Goal: Task Accomplishment & Management: Manage account settings

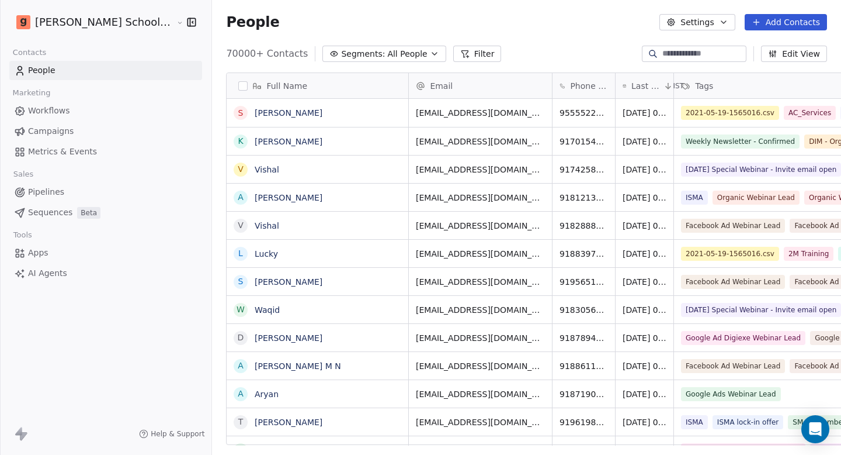
scroll to position [391, 660]
click at [68, 110] on link "Workflows" at bounding box center [105, 110] width 193 height 19
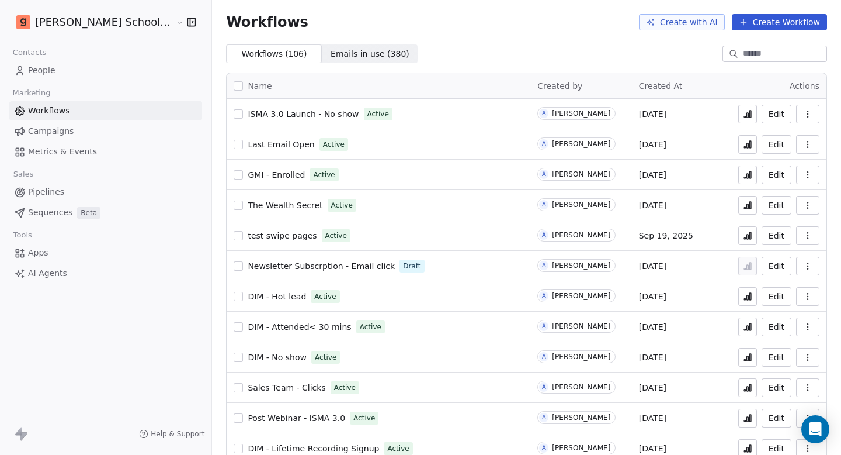
click at [51, 75] on span "People" at bounding box center [41, 70] width 27 height 12
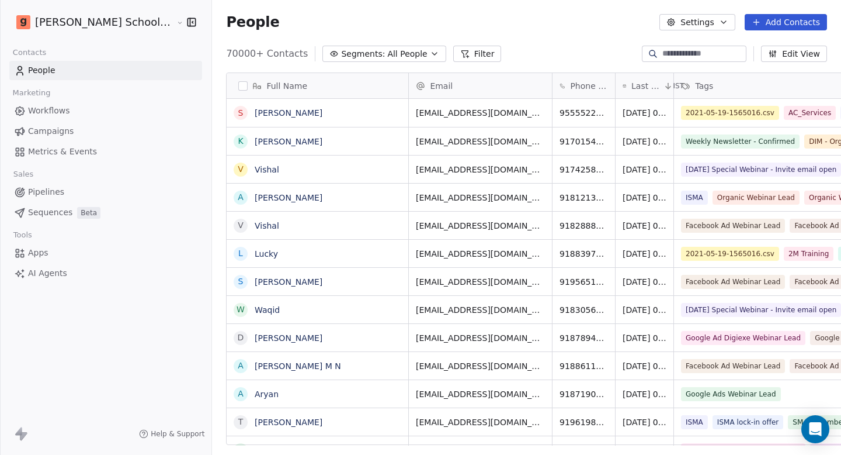
scroll to position [391, 660]
click at [708, 25] on button "Settings" at bounding box center [697, 22] width 75 height 16
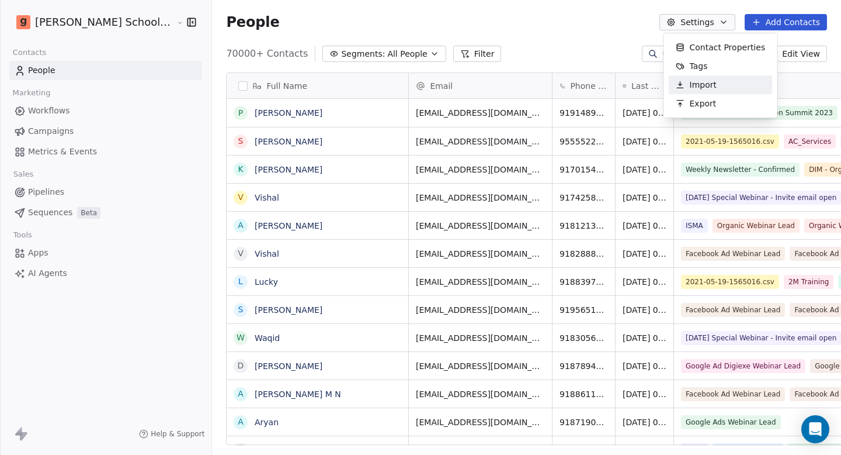
click at [626, 37] on html "[PERSON_NAME] School of Finance LLP Contacts People Marketing Workflows Campaig…" at bounding box center [420, 227] width 841 height 455
click at [712, 23] on button "Settings" at bounding box center [697, 22] width 75 height 16
click at [559, 25] on html "[PERSON_NAME] School of Finance LLP Contacts People Marketing Workflows Campaig…" at bounding box center [420, 227] width 841 height 455
click at [63, 154] on span "Metrics & Events" at bounding box center [62, 151] width 69 height 12
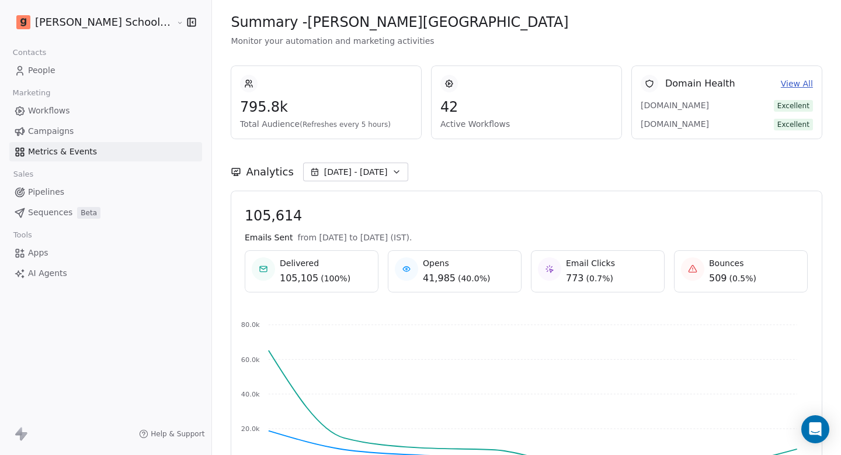
click at [89, 21] on html "[PERSON_NAME] School of Finance LLP Contacts People Marketing Workflows Campaig…" at bounding box center [420, 227] width 841 height 455
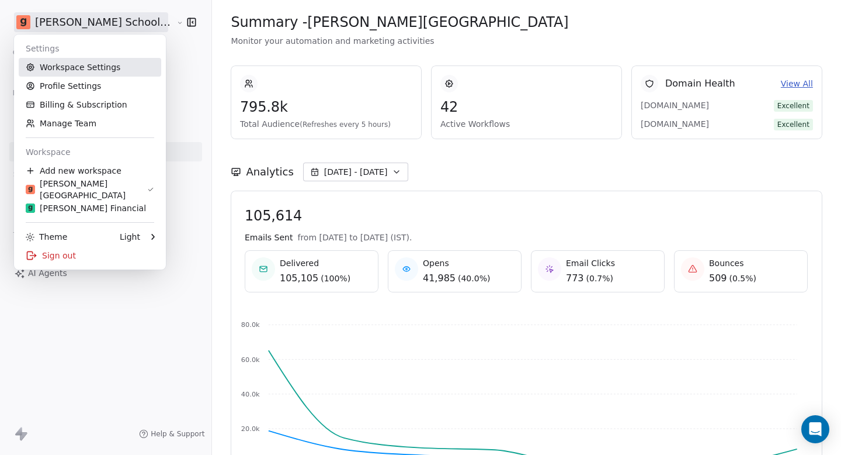
click at [88, 70] on link "Workspace Settings" at bounding box center [90, 67] width 143 height 19
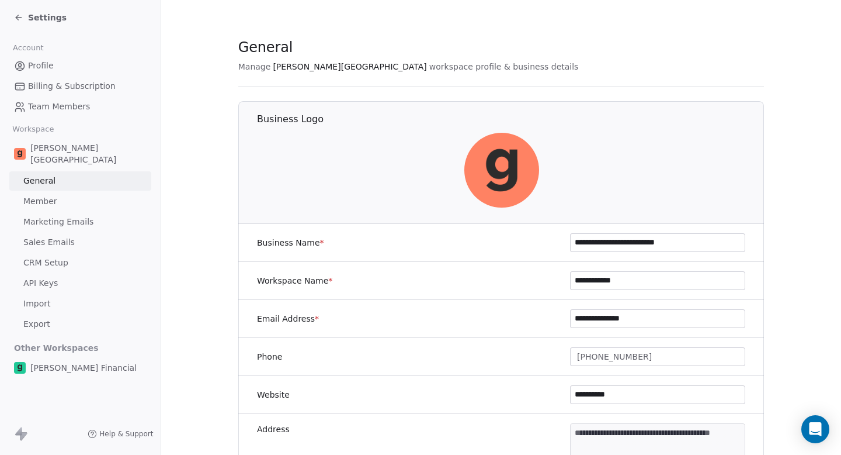
click at [46, 277] on span "API Keys" at bounding box center [40, 283] width 34 height 12
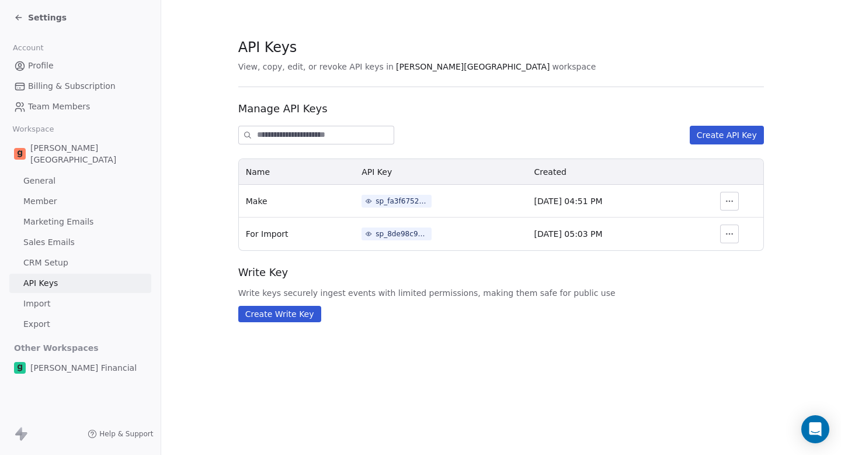
click at [59, 216] on span "Marketing Emails" at bounding box center [58, 222] width 70 height 12
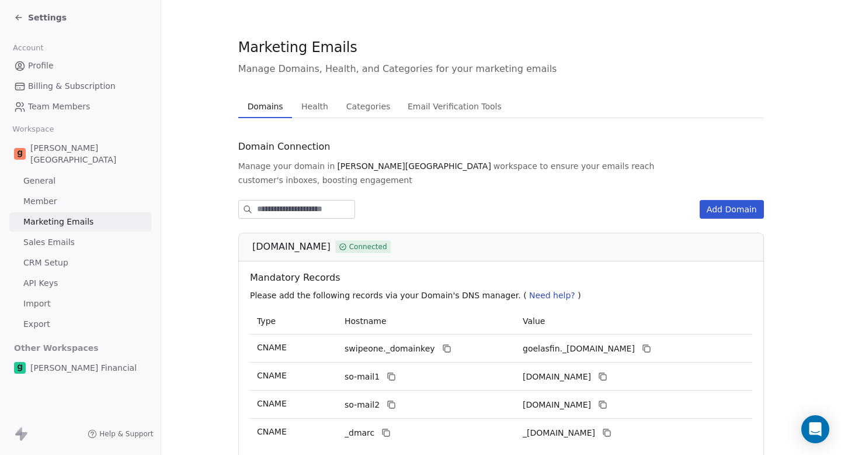
click at [308, 110] on span "Health" at bounding box center [315, 106] width 36 height 16
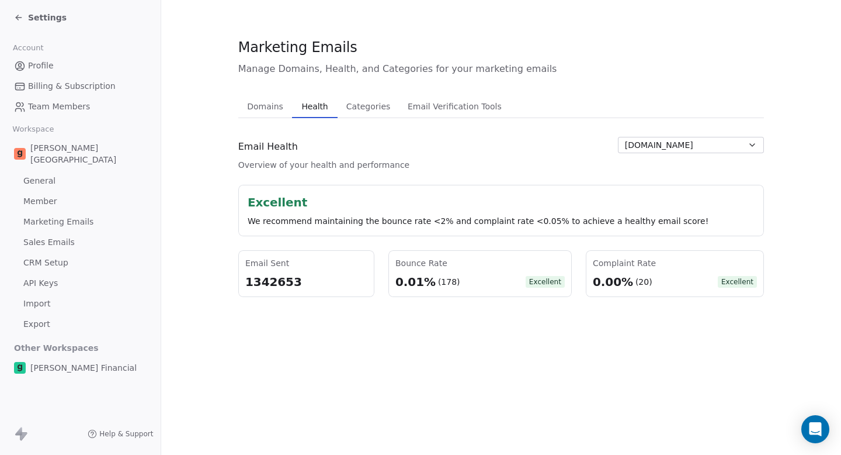
click at [681, 142] on button "[DOMAIN_NAME]" at bounding box center [691, 145] width 146 height 16
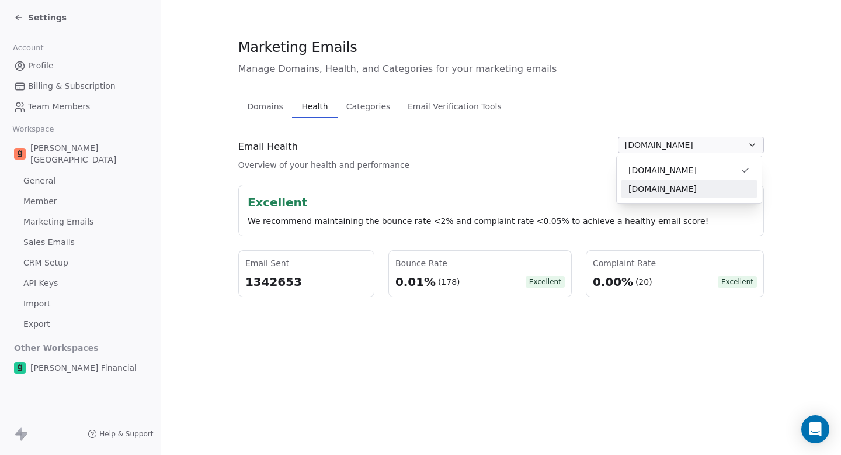
click at [668, 188] on span "[DOMAIN_NAME]" at bounding box center [663, 189] width 68 height 12
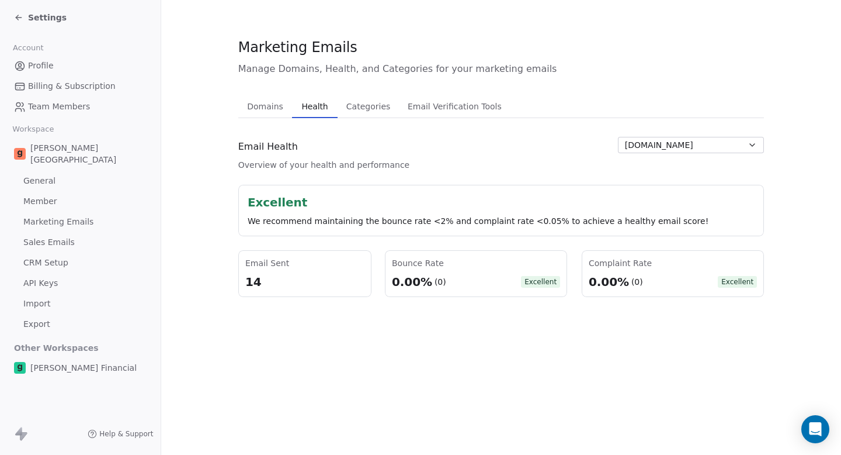
click at [627, 144] on span "[DOMAIN_NAME]" at bounding box center [659, 145] width 68 height 12
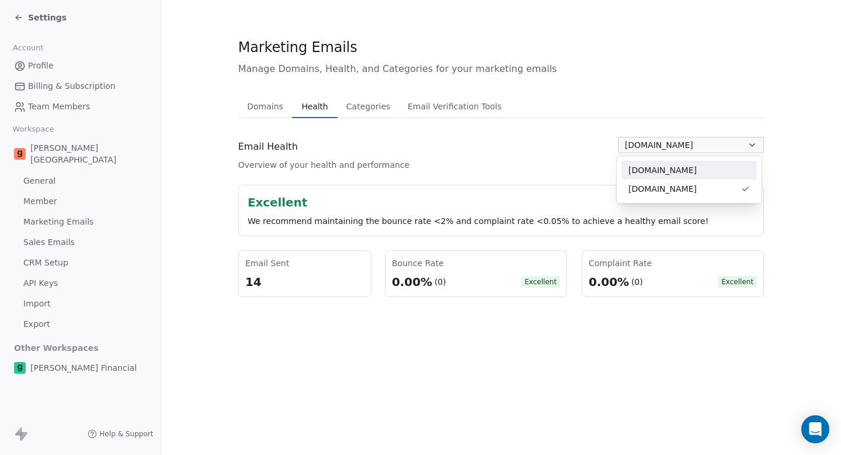
click at [640, 168] on span "[DOMAIN_NAME]" at bounding box center [663, 170] width 68 height 12
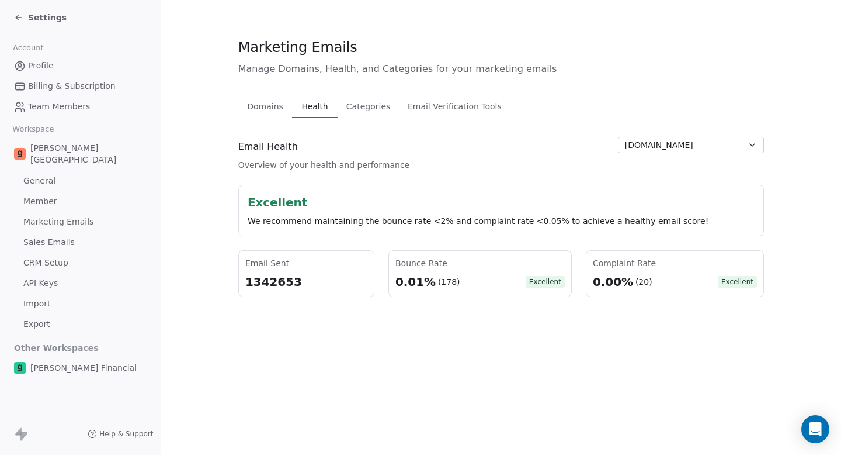
click at [686, 149] on button "[DOMAIN_NAME]" at bounding box center [691, 145] width 146 height 16
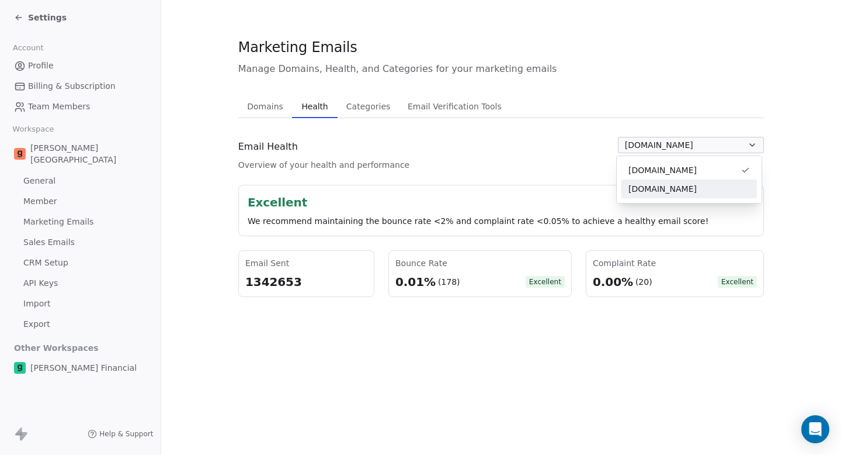
click at [674, 184] on span "[DOMAIN_NAME]" at bounding box center [663, 189] width 68 height 12
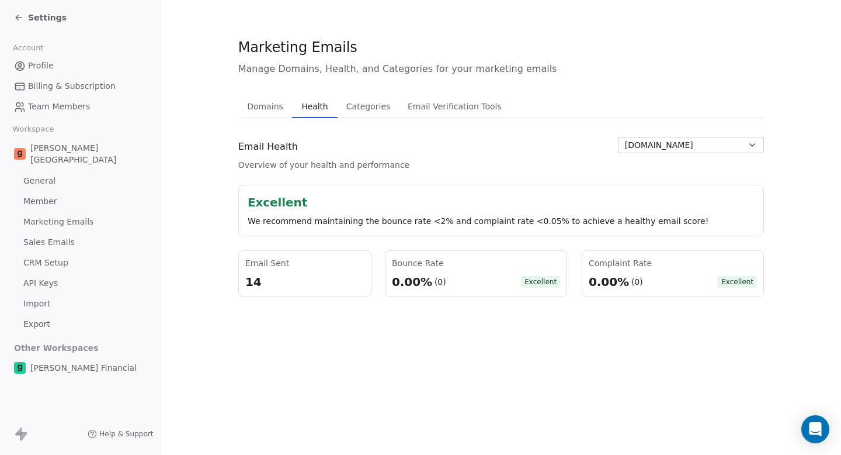
click at [675, 148] on button "[DOMAIN_NAME]" at bounding box center [691, 145] width 146 height 16
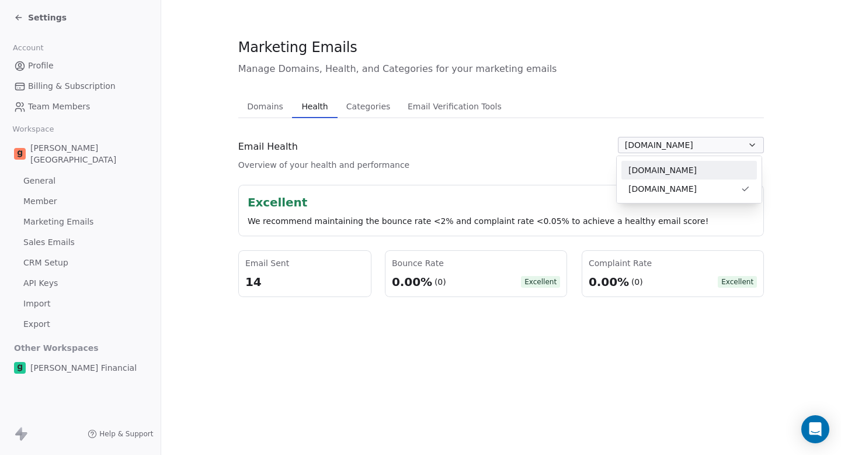
click at [670, 167] on div "[DOMAIN_NAME]" at bounding box center [690, 170] width 122 height 12
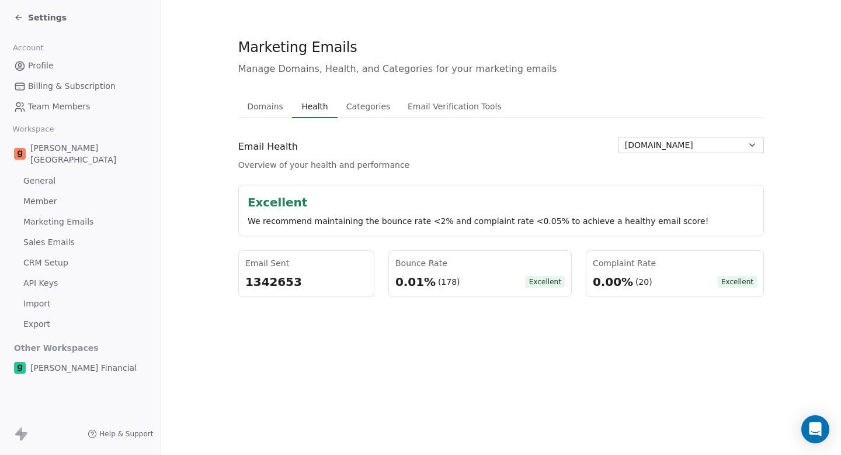
click at [670, 151] on button "[DOMAIN_NAME]" at bounding box center [691, 145] width 146 height 16
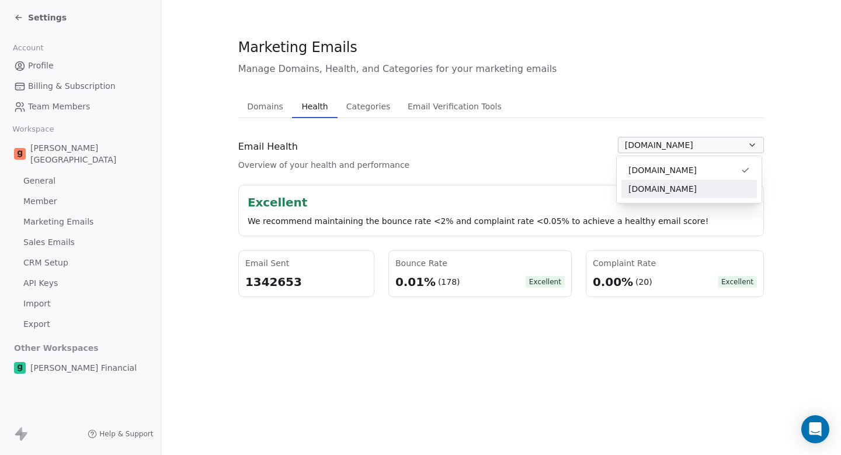
click at [666, 192] on span "[DOMAIN_NAME]" at bounding box center [663, 189] width 68 height 12
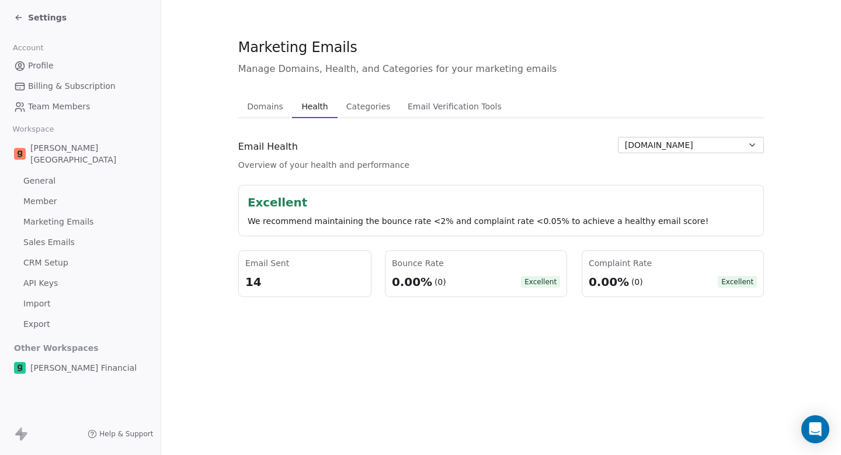
click at [667, 153] on div "Email Health Overview of your health and performance [DOMAIN_NAME]" at bounding box center [501, 154] width 526 height 34
click at [672, 142] on button "[DOMAIN_NAME]" at bounding box center [691, 145] width 146 height 16
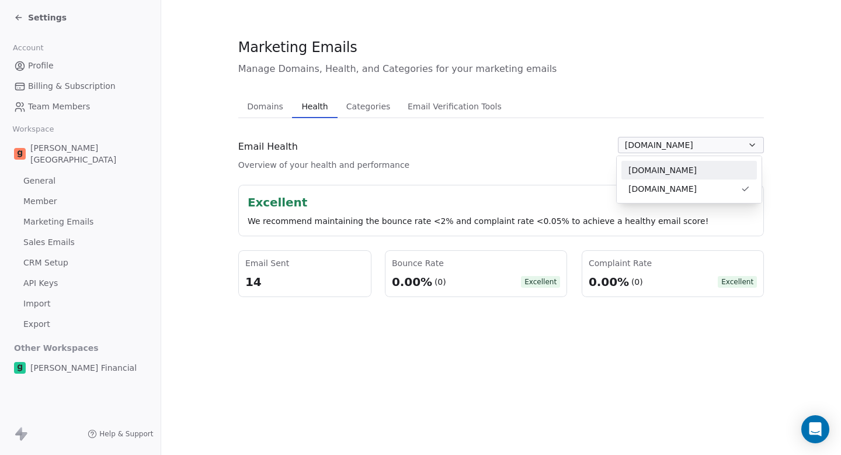
click at [665, 172] on div "[DOMAIN_NAME]" at bounding box center [690, 170] width 122 height 12
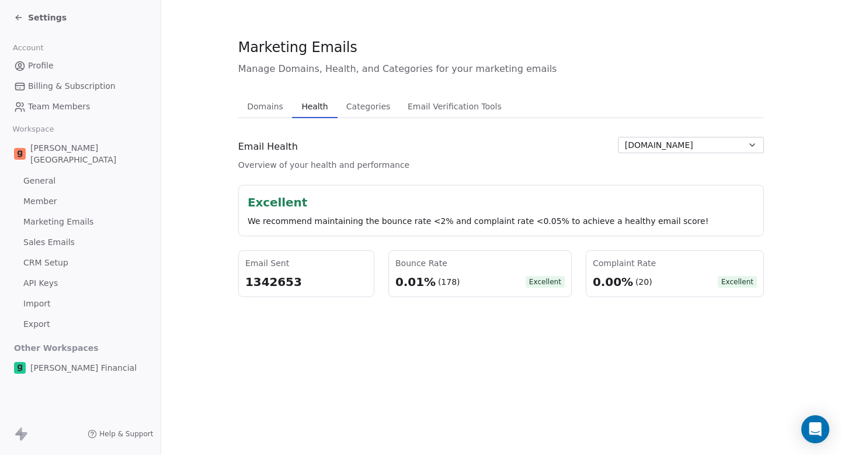
click at [678, 145] on button "[DOMAIN_NAME]" at bounding box center [691, 145] width 146 height 16
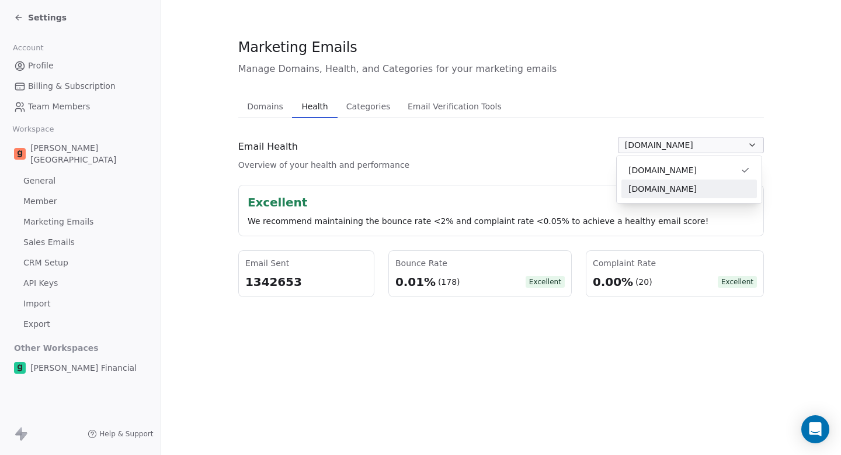
click at [673, 189] on span "[DOMAIN_NAME]" at bounding box center [663, 189] width 68 height 12
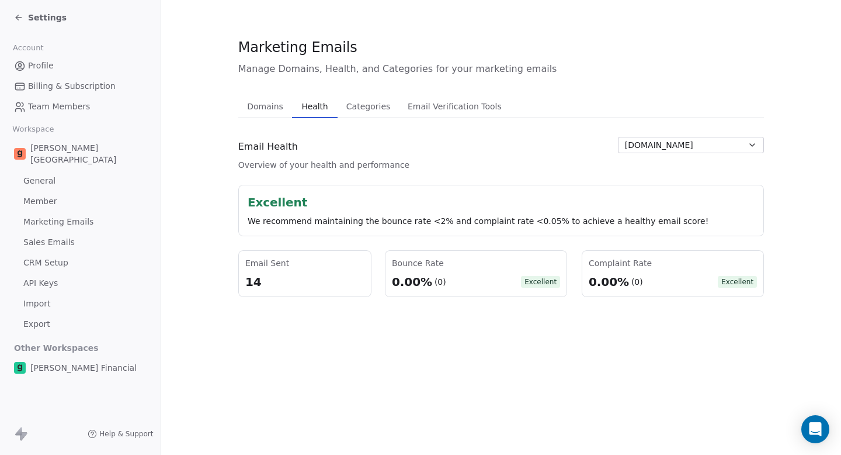
click at [682, 147] on button "[DOMAIN_NAME]" at bounding box center [691, 145] width 146 height 16
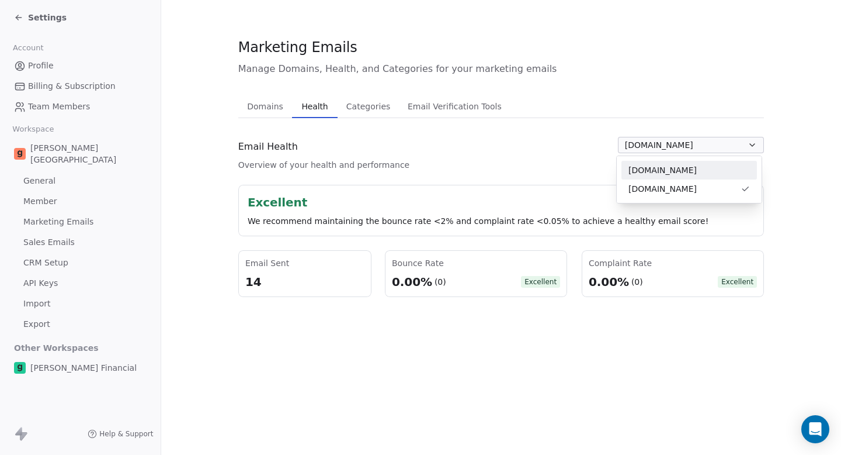
click at [676, 166] on div "[DOMAIN_NAME]" at bounding box center [690, 170] width 122 height 12
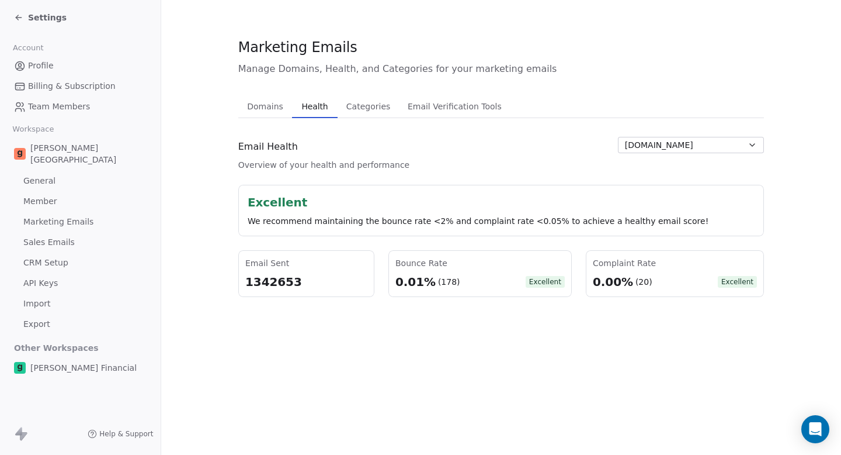
click at [679, 148] on button "[DOMAIN_NAME]" at bounding box center [691, 145] width 146 height 16
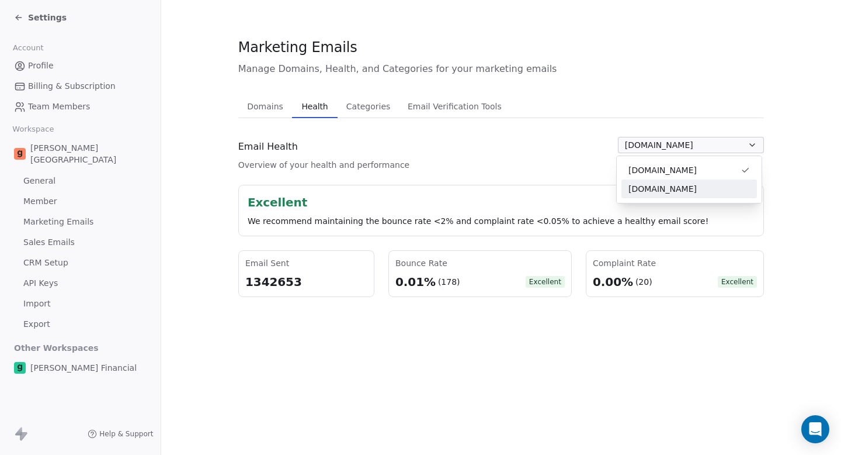
click at [672, 188] on span "[DOMAIN_NAME]" at bounding box center [663, 189] width 68 height 12
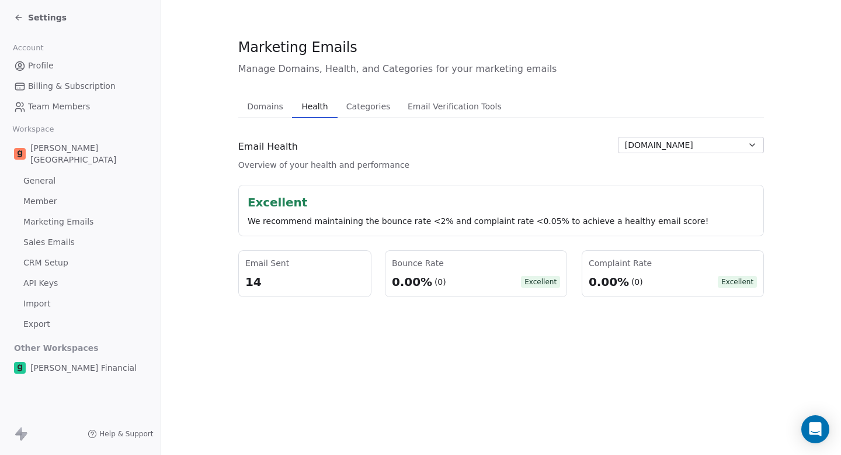
click at [675, 145] on button "[DOMAIN_NAME]" at bounding box center [691, 145] width 146 height 16
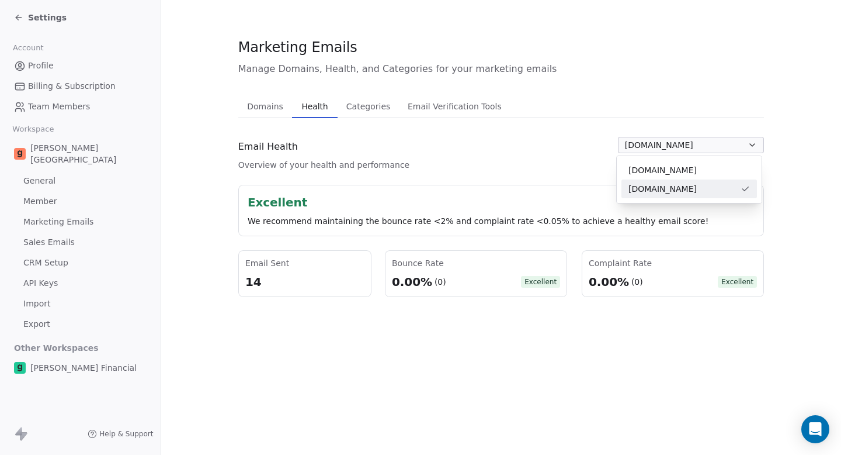
click at [670, 172] on div "[DOMAIN_NAME]" at bounding box center [690, 170] width 122 height 12
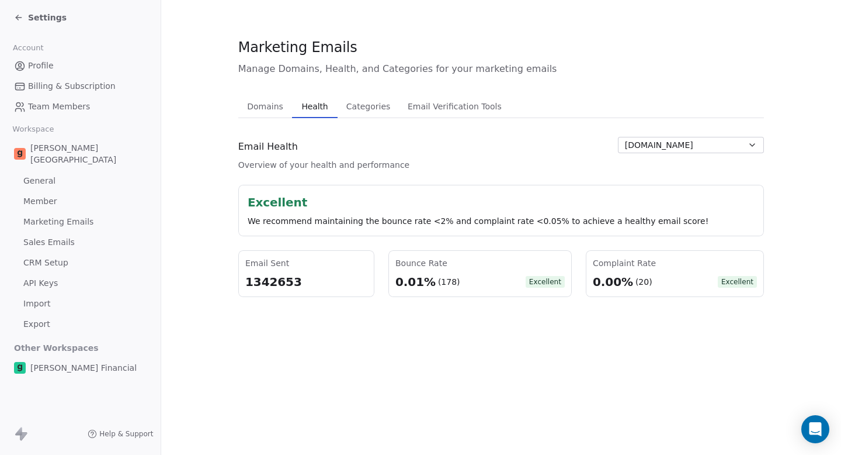
click at [677, 138] on button "[DOMAIN_NAME]" at bounding box center [691, 145] width 146 height 16
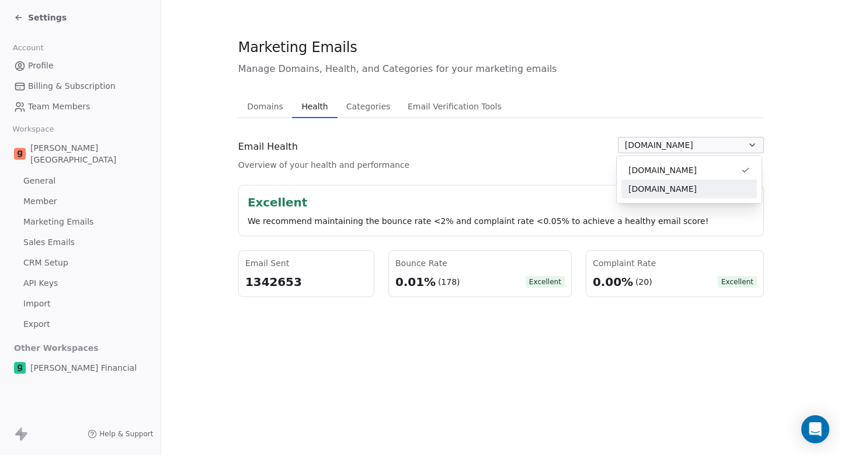
click at [668, 185] on span "[DOMAIN_NAME]" at bounding box center [663, 189] width 68 height 12
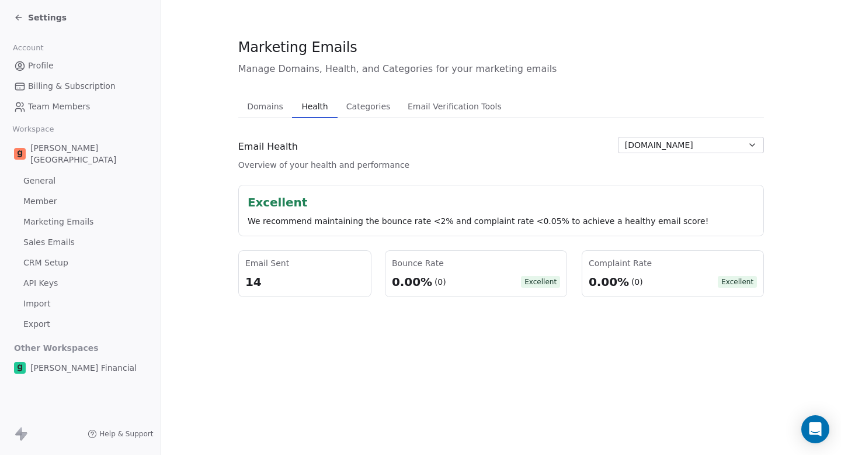
click at [671, 148] on button "[DOMAIN_NAME]" at bounding box center [691, 145] width 146 height 16
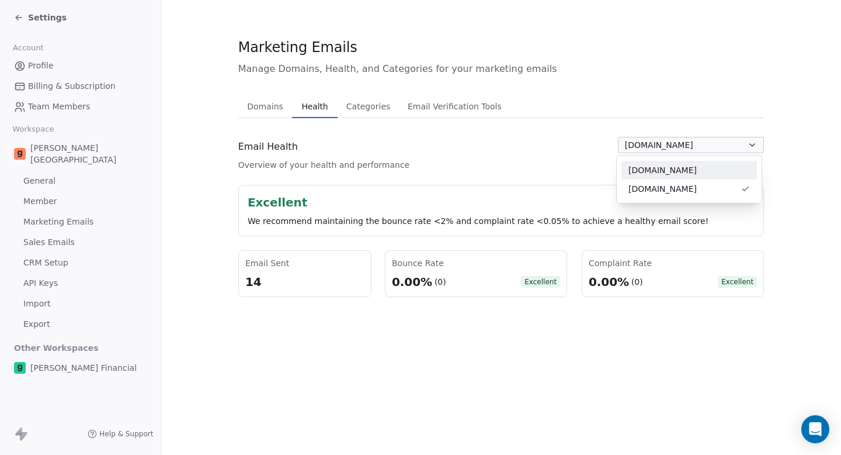
click at [667, 169] on div "[DOMAIN_NAME]" at bounding box center [690, 170] width 122 height 12
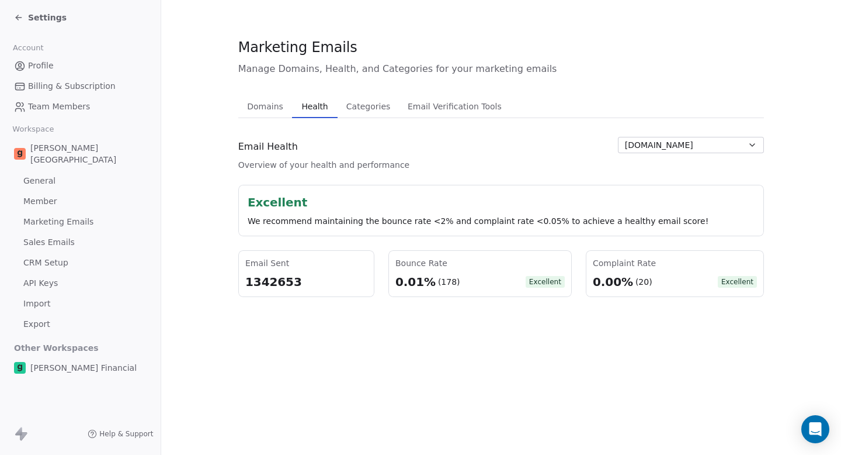
click at [504, 168] on div "Email Health Overview of your health and performance [DOMAIN_NAME]" at bounding box center [501, 154] width 526 height 34
click at [430, 229] on div "Excellent We recommend maintaining the bounce rate <2% and complaint rate <0.05…" at bounding box center [501, 210] width 526 height 51
click at [435, 229] on div "Excellent We recommend maintaining the bounce rate <2% and complaint rate <0.05…" at bounding box center [501, 210] width 526 height 51
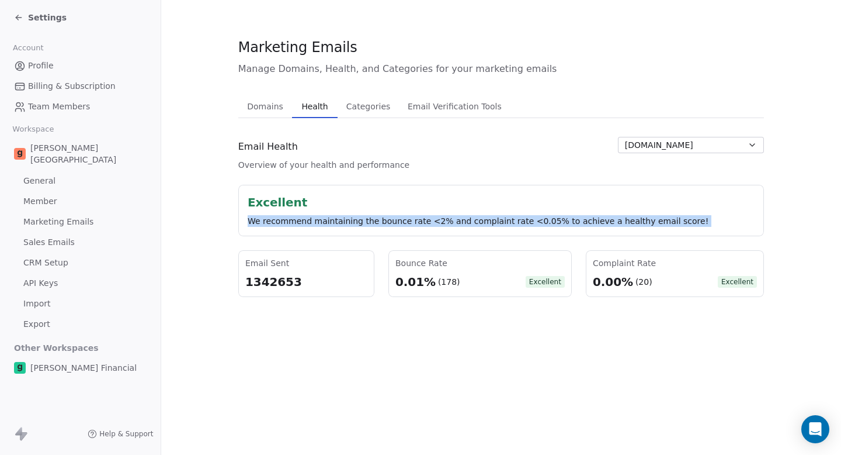
click at [435, 229] on div "Excellent We recommend maintaining the bounce rate <2% and complaint rate <0.05…" at bounding box center [501, 210] width 526 height 51
click at [435, 218] on div "We recommend maintaining the bounce rate <2% and complaint rate <0.05% to achie…" at bounding box center [501, 221] width 507 height 12
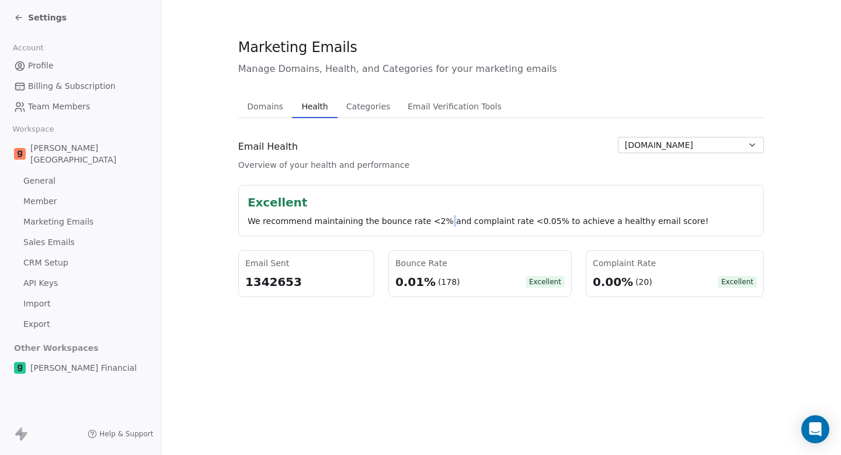
click at [435, 218] on div "We recommend maintaining the bounce rate <2% and complaint rate <0.05% to achie…" at bounding box center [501, 221] width 507 height 12
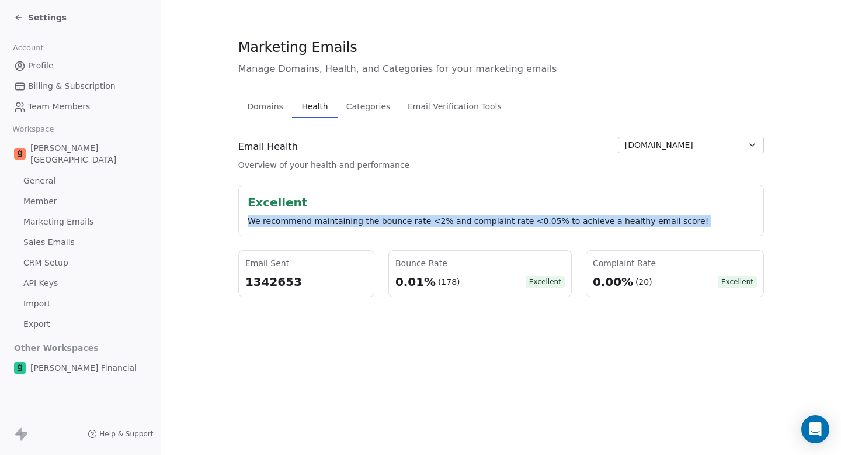
click at [435, 218] on div "We recommend maintaining the bounce rate <2% and complaint rate <0.05% to achie…" at bounding box center [501, 221] width 507 height 12
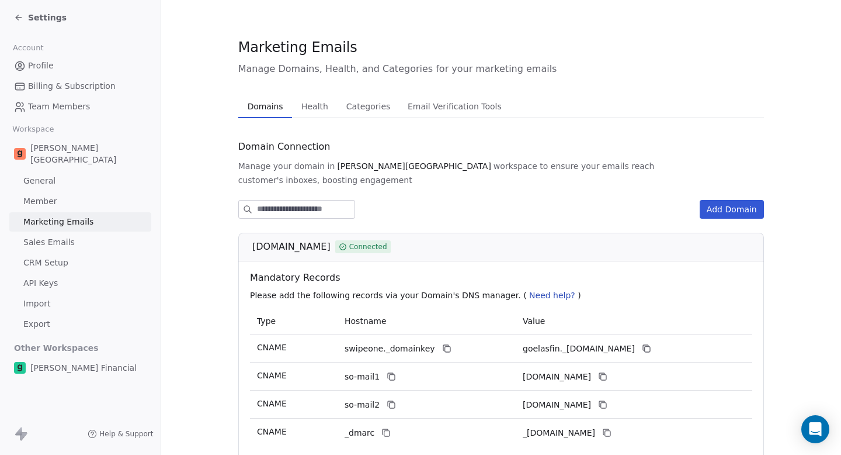
click at [276, 112] on span "Domains" at bounding box center [265, 106] width 45 height 16
click at [308, 109] on span "Health" at bounding box center [315, 106] width 36 height 16
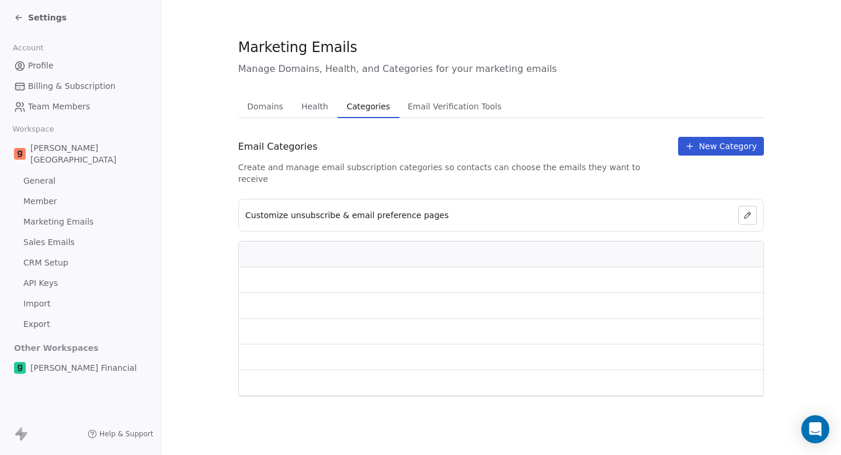
click at [362, 108] on span "Categories" at bounding box center [368, 106] width 53 height 16
click at [412, 108] on span "Email Verification Tools" at bounding box center [454, 106] width 103 height 16
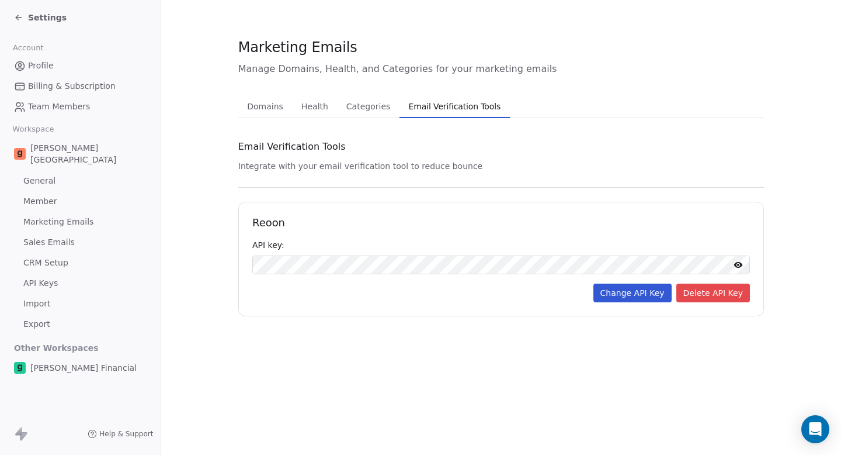
click at [231, 106] on section "Marketing Emails Manage Domains, Health, and Categories for your marketing emai…" at bounding box center [501, 176] width 680 height 353
